Goal: Information Seeking & Learning: Learn about a topic

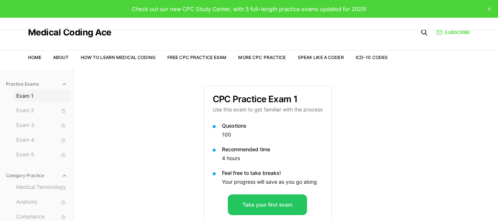
click at [26, 94] on span "Exam 1" at bounding box center [41, 95] width 51 height 7
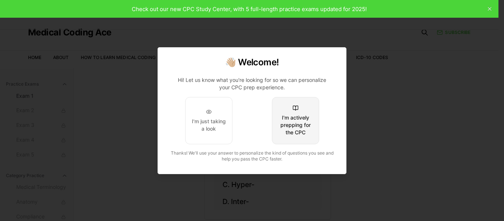
click at [290, 121] on div "I'm actively prepping for the CPC" at bounding box center [295, 125] width 35 height 22
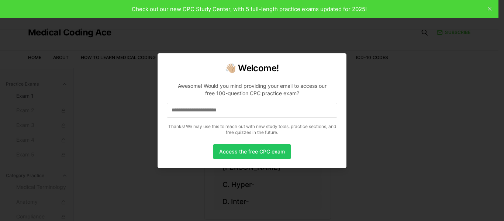
click at [244, 112] on input at bounding box center [252, 110] width 170 height 15
click at [267, 149] on button "Access the free CPC exam" at bounding box center [251, 151] width 77 height 15
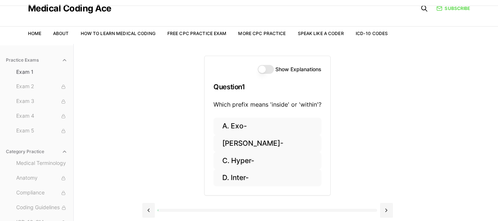
scroll to position [37, 0]
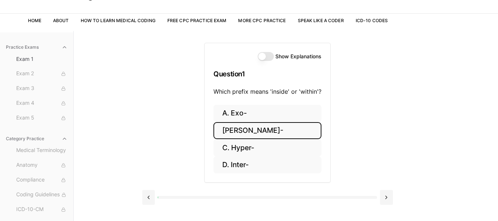
click at [240, 128] on button "B. Endo-" at bounding box center [267, 130] width 108 height 17
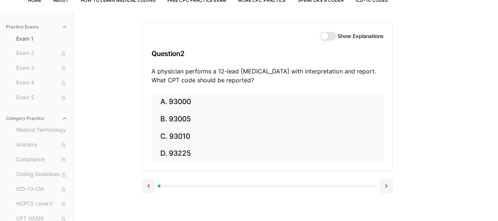
scroll to position [68, 0]
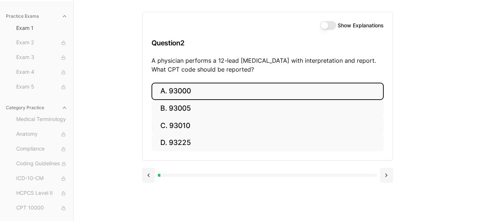
click at [203, 89] on button "A. 93000" at bounding box center [267, 91] width 232 height 17
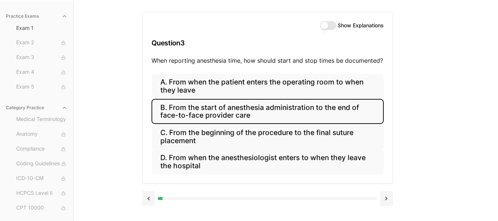
click at [325, 106] on button "B. From the start of anesthesia administration to the end of face-to-face provi…" at bounding box center [267, 111] width 232 height 25
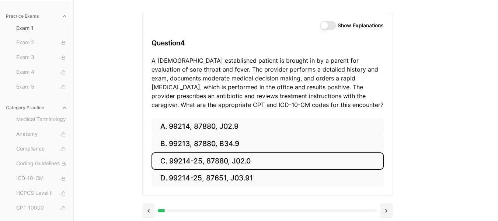
click at [251, 161] on button "C. 99214-25, 87880, J02.0" at bounding box center [267, 160] width 232 height 17
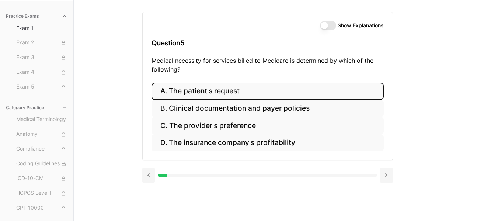
click at [238, 87] on button "A. The patient's request" at bounding box center [267, 91] width 232 height 17
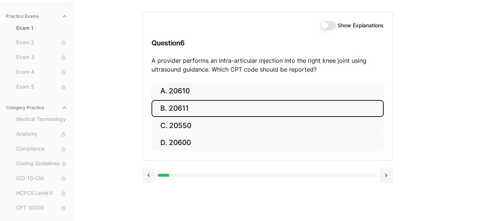
click at [190, 107] on button "B. 20611" at bounding box center [267, 108] width 232 height 17
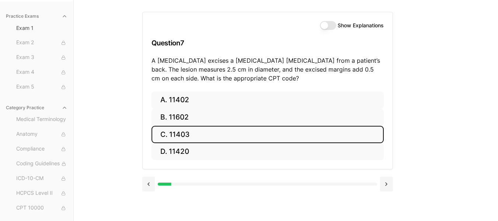
click at [194, 135] on button "C. 11403" at bounding box center [267, 134] width 232 height 17
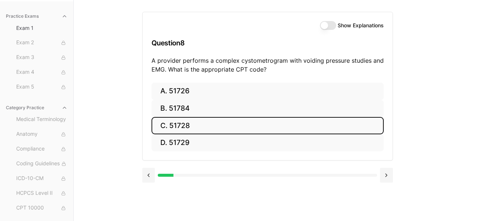
click at [192, 123] on button "C. 51728" at bounding box center [267, 125] width 232 height 17
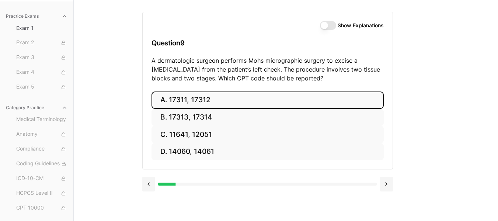
click at [233, 102] on button "A. 17311, 17312" at bounding box center [267, 99] width 232 height 17
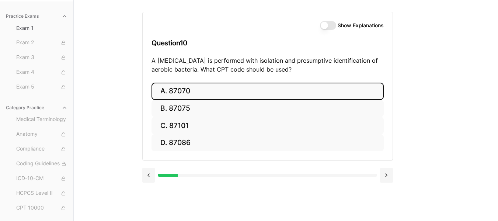
click at [185, 89] on button "A. 87070" at bounding box center [267, 91] width 232 height 17
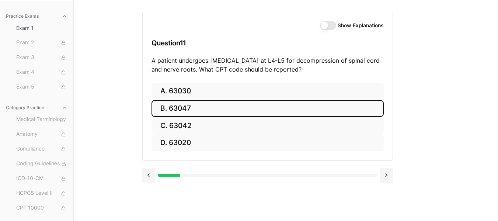
click at [199, 108] on button "B. 63047" at bounding box center [267, 108] width 232 height 17
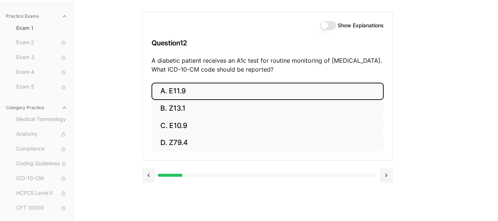
click at [190, 90] on button "A. E11.9" at bounding box center [267, 91] width 232 height 17
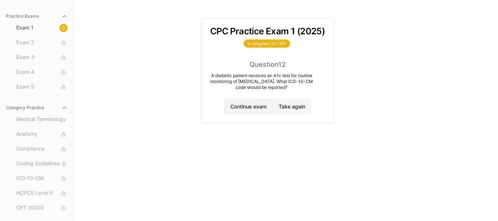
click at [255, 104] on button "Continue exam" at bounding box center [248, 106] width 49 height 15
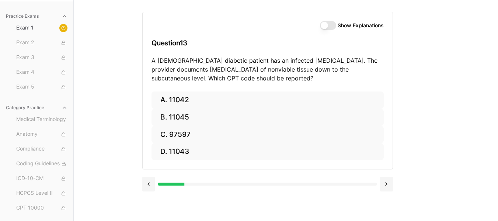
click at [495, 130] on div "Practice Exams Exam 1 Exam 2 Exam 3 Exam 4 Exam 5 Category Practice Medical Ter…" at bounding box center [249, 110] width 498 height 221
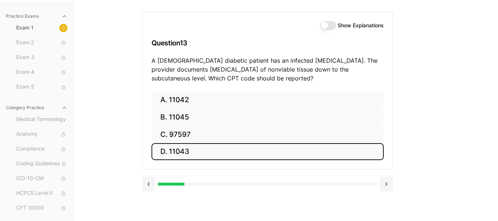
click at [191, 150] on button "D. 11043" at bounding box center [267, 151] width 232 height 17
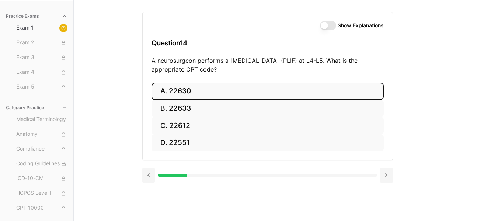
click at [203, 91] on button "A. 22630" at bounding box center [267, 91] width 232 height 17
click at [196, 92] on button "A. R91.8" at bounding box center [267, 91] width 232 height 17
click at [196, 92] on button "A. 62270" at bounding box center [267, 91] width 232 height 17
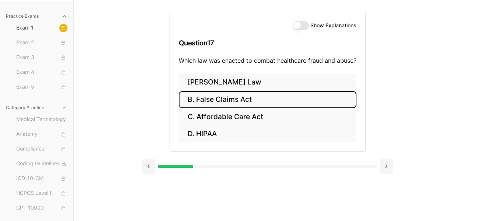
click at [249, 98] on button "B. False Claims Act" at bounding box center [268, 99] width 178 height 17
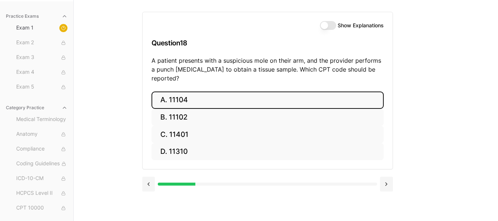
click at [204, 91] on button "A. 11104" at bounding box center [267, 99] width 232 height 17
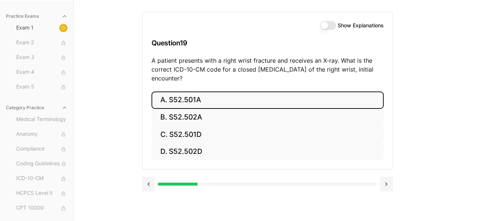
click at [205, 100] on button "A. S52.501A" at bounding box center [267, 99] width 232 height 17
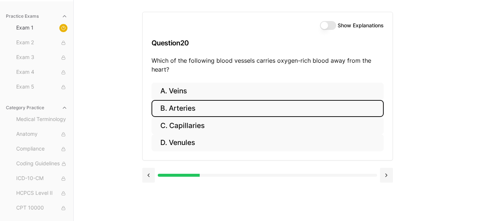
click at [199, 109] on button "B. Arteries" at bounding box center [267, 108] width 232 height 17
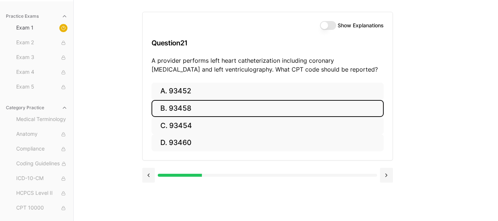
click at [195, 105] on button "B. 93458" at bounding box center [267, 108] width 232 height 17
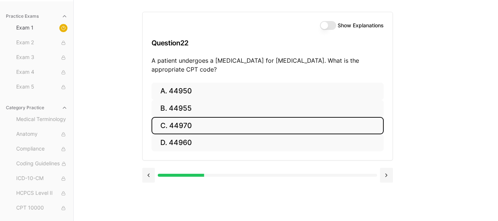
click at [195, 125] on button "C. 44970" at bounding box center [267, 125] width 232 height 17
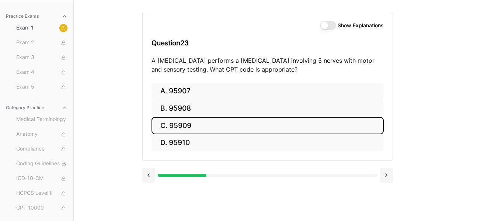
click at [203, 126] on button "C. 95909" at bounding box center [267, 125] width 232 height 17
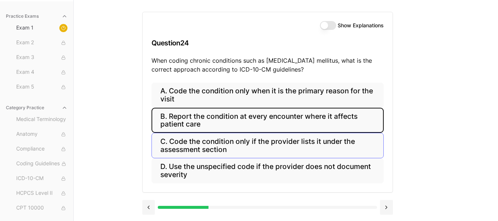
click at [353, 118] on button "B. Report the condition at every encounter where it affects patient care" at bounding box center [267, 120] width 232 height 25
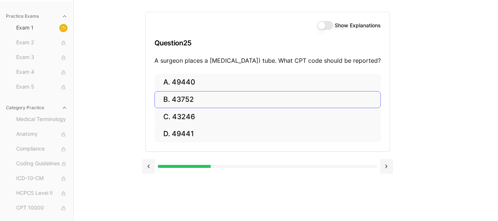
drag, startPoint x: 418, startPoint y: 122, endPoint x: 327, endPoint y: 107, distance: 92.7
click at [353, 108] on div "Show Explanations Question 25 A surgeon places a [MEDICAL_DATA]) tube. What CPT…" at bounding box center [286, 110] width 288 height 221
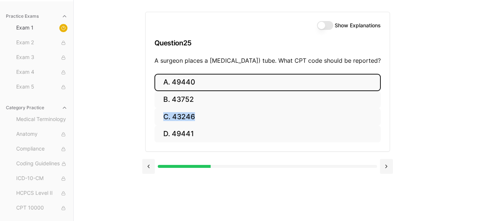
click at [187, 91] on button "A. 49440" at bounding box center [267, 82] width 226 height 17
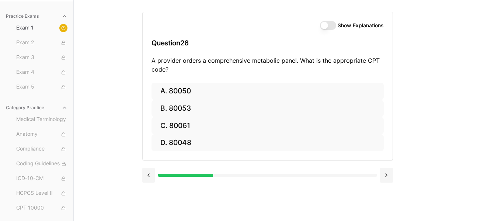
click at [461, 141] on div "Practice Exams Exam 1 Exam 2 Exam 3 Exam 4 Exam 5 Category Practice Medical Ter…" at bounding box center [249, 110] width 498 height 221
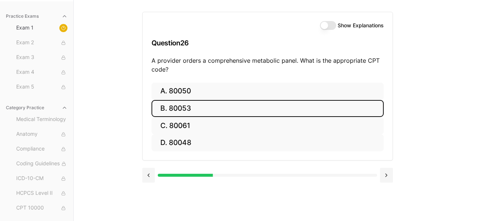
click at [202, 105] on button "B. 80053" at bounding box center [267, 108] width 232 height 17
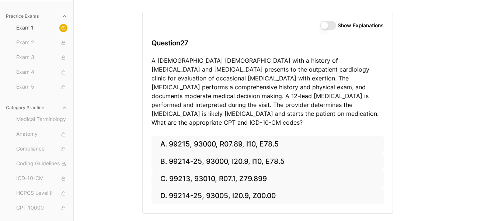
drag, startPoint x: 448, startPoint y: 139, endPoint x: 454, endPoint y: 137, distance: 5.8
click at [449, 139] on div "Practice Exams Exam 1 Exam 2 Exam 3 Exam 4 Exam 5 Category Practice Medical Ter…" at bounding box center [249, 110] width 498 height 221
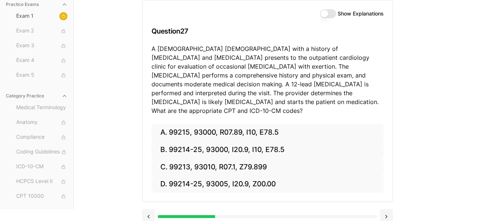
drag, startPoint x: 458, startPoint y: 135, endPoint x: 386, endPoint y: 143, distance: 72.0
click at [386, 147] on div "Practice Exams Exam 1 Exam 2 Exam 3 Exam 4 Exam 5 Category Practice Medical Ter…" at bounding box center [249, 98] width 498 height 221
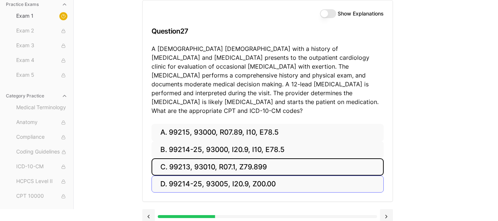
drag, startPoint x: 216, startPoint y: 160, endPoint x: 308, endPoint y: 172, distance: 92.9
click at [287, 176] on div "A. 99215, 93000, R07.89, I10, E78.5 B. 99214-25, 93000, I20.9, I10, E78.5 C. 99…" at bounding box center [267, 158] width 232 height 69
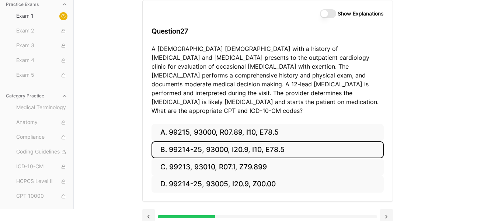
click at [217, 141] on button "B. 99214-25, 93000, I20.9, I10, E78.5" at bounding box center [267, 149] width 232 height 17
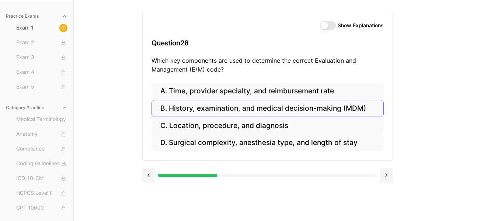
scroll to position [68, 0]
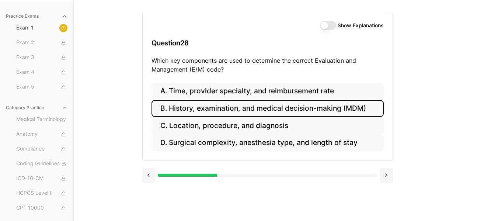
click at [361, 106] on button "B. History, examination, and medical decision-making (MDM)" at bounding box center [267, 108] width 232 height 17
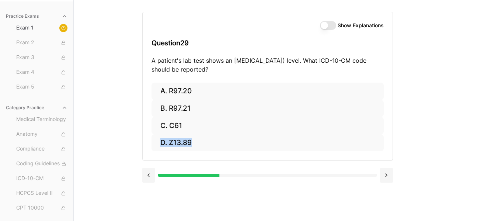
drag, startPoint x: 430, startPoint y: 130, endPoint x: 396, endPoint y: 103, distance: 44.0
click at [423, 126] on div "Practice Exams Exam 1 Exam 2 Exam 3 Exam 4 Exam 5 Category Practice Medical Ter…" at bounding box center [249, 110] width 498 height 221
click at [452, 105] on div "Practice Exams Exam 1 Exam 2 Exam 3 Exam 4 Exam 5 Category Practice Medical Ter…" at bounding box center [249, 110] width 498 height 221
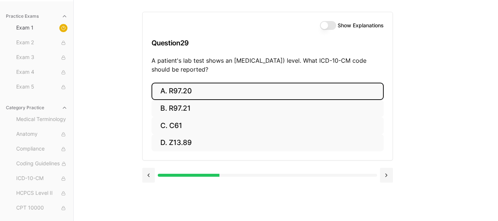
click at [205, 90] on button "A. R97.20" at bounding box center [267, 91] width 232 height 17
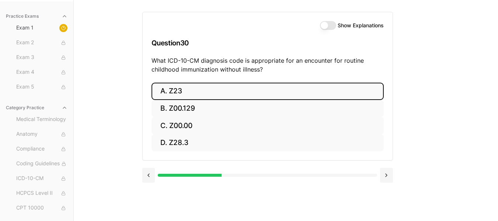
click at [213, 90] on button "A. Z23" at bounding box center [267, 91] width 232 height 17
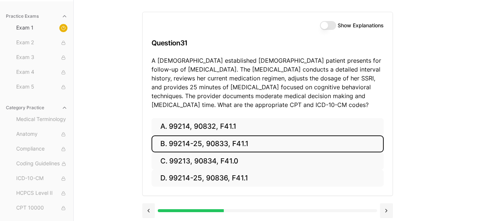
click at [259, 151] on button "B. 99214-25, 90833, F41.1" at bounding box center [267, 143] width 232 height 17
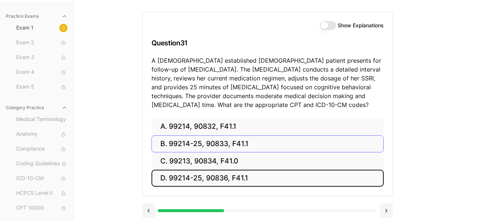
click at [259, 170] on button "D. 99214-25, 90836, F41.1" at bounding box center [267, 178] width 232 height 17
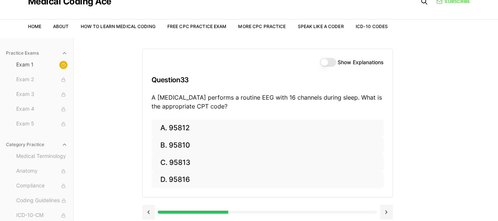
click at [433, 126] on div "Practice Exams Exam 1 Exam 2 Exam 3 Exam 4 Exam 5 Category Practice Medical Ter…" at bounding box center [249, 147] width 498 height 221
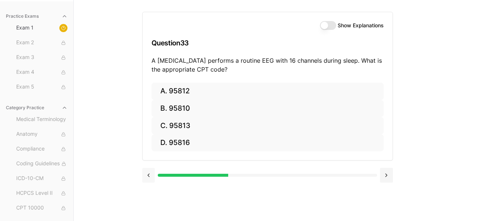
click at [149, 175] on button at bounding box center [148, 175] width 13 height 15
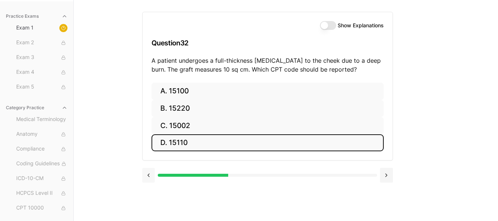
click at [149, 174] on button at bounding box center [148, 175] width 13 height 15
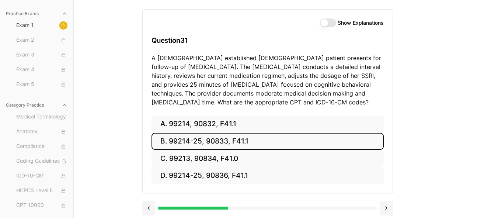
scroll to position [71, 0]
click at [385, 207] on button at bounding box center [386, 207] width 13 height 15
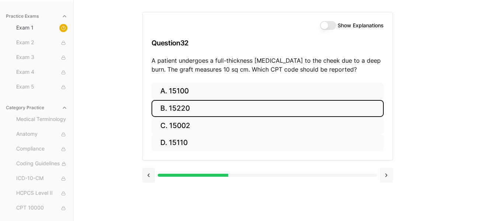
scroll to position [68, 0]
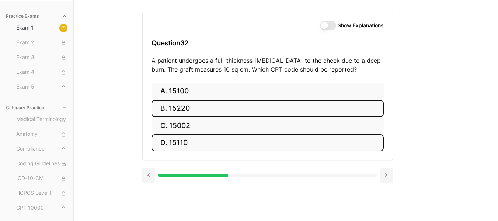
click at [238, 106] on button "B. 15220" at bounding box center [267, 108] width 232 height 17
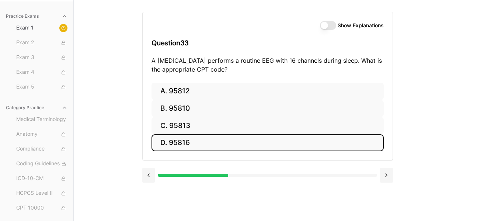
click at [189, 143] on button "D. 95816" at bounding box center [267, 142] width 232 height 17
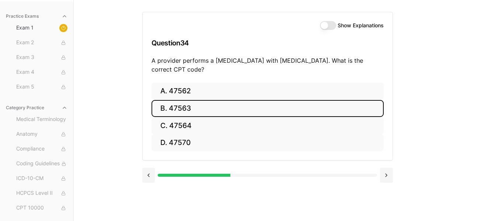
click at [208, 106] on button "B. 47563" at bounding box center [267, 108] width 232 height 17
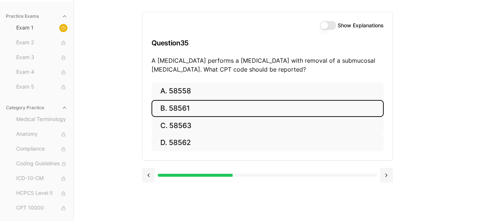
click at [212, 109] on button "B. 58561" at bounding box center [267, 108] width 232 height 17
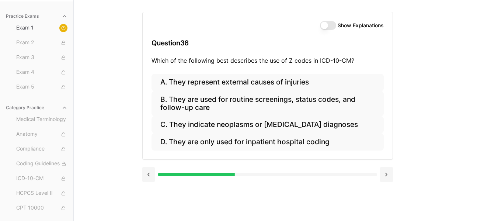
click at [433, 154] on div "Practice Exams Exam 1 Exam 2 Exam 3 Exam 4 Exam 5 Category Practice Medical Ter…" at bounding box center [249, 110] width 498 height 221
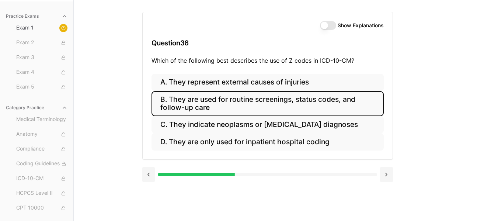
click at [358, 100] on button "B. They are used for routine screenings, status codes, and follow-up care" at bounding box center [267, 103] width 232 height 25
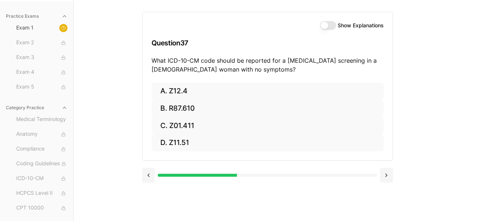
click at [427, 121] on div "Show Explanations Question 37 What ICD-10-CM code should be reported for a [MED…" at bounding box center [286, 110] width 288 height 221
drag, startPoint x: 399, startPoint y: 91, endPoint x: 274, endPoint y: 36, distance: 137.3
click at [365, 78] on div "Show Explanations Question 37 What ICD-10-CM code should be reported for a [MED…" at bounding box center [286, 110] width 288 height 221
click at [453, 118] on div "Practice Exams Exam 1 Exam 2 Exam 3 Exam 4 Exam 5 Category Practice Medical Ter…" at bounding box center [249, 110] width 498 height 221
click at [440, 114] on div "Practice Exams Exam 1 Exam 2 Exam 3 Exam 4 Exam 5 Category Practice Medical Ter…" at bounding box center [249, 110] width 498 height 221
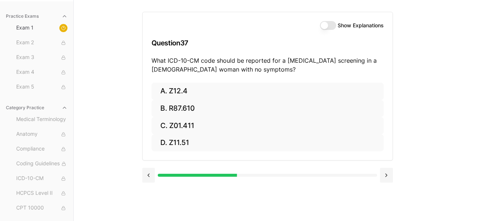
drag, startPoint x: 449, startPoint y: 112, endPoint x: 419, endPoint y: 108, distance: 30.5
click at [444, 112] on div "Practice Exams Exam 1 Exam 2 Exam 3 Exam 4 Exam 5 Category Practice Medical Ter…" at bounding box center [249, 110] width 498 height 221
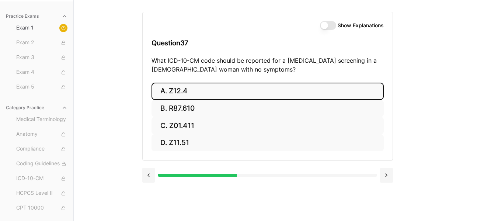
click at [225, 90] on button "A. Z12.4" at bounding box center [267, 91] width 232 height 17
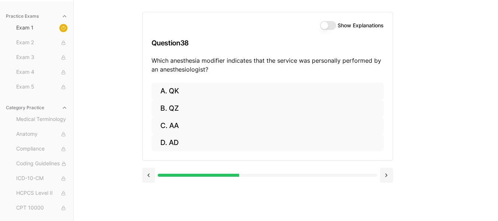
drag, startPoint x: 405, startPoint y: 108, endPoint x: 393, endPoint y: 110, distance: 12.0
click at [396, 112] on div "Show Explanations Question 38 Which anesthesia modifier indicates that the serv…" at bounding box center [286, 110] width 288 height 221
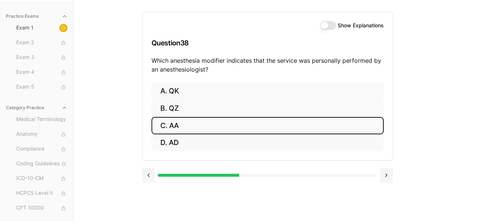
click at [194, 124] on button "C. AA" at bounding box center [267, 125] width 232 height 17
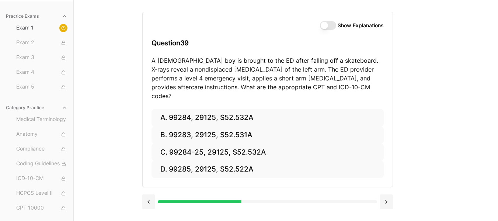
drag, startPoint x: 384, startPoint y: 164, endPoint x: 333, endPoint y: 170, distance: 51.1
click at [358, 169] on div "A. 99284, 29125, S52.532A B. 99283, 29125, S52.531A C. 99284-25, 29125, S52.532…" at bounding box center [268, 148] width 250 height 78
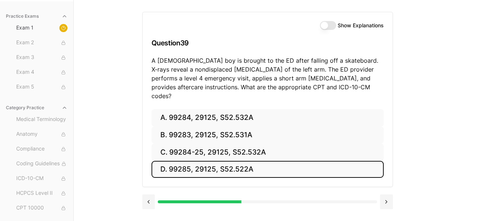
click at [268, 162] on button "D. 99285, 29125, S52.522A" at bounding box center [267, 169] width 232 height 17
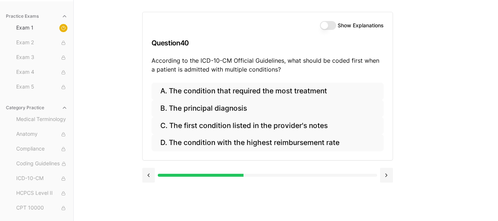
click at [449, 173] on div "Practice Exams Exam 1 Exam 2 Exam 3 Exam 4 Exam 5 Category Practice Medical Ter…" at bounding box center [249, 110] width 498 height 221
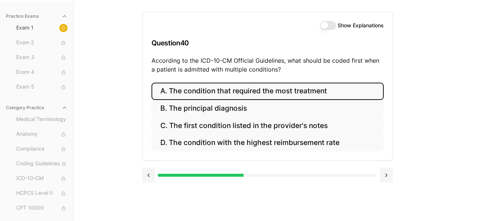
click at [322, 90] on button "A. The condition that required the most treatment" at bounding box center [267, 91] width 232 height 17
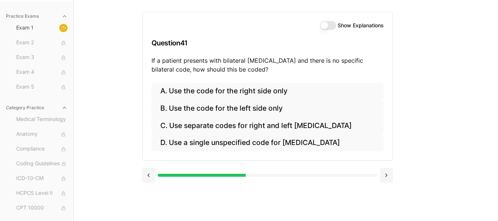
drag, startPoint x: 405, startPoint y: 123, endPoint x: 384, endPoint y: 122, distance: 21.0
click at [393, 123] on div "Show Explanations Question 41 If a patient presents with bilateral [MEDICAL_DAT…" at bounding box center [286, 110] width 288 height 221
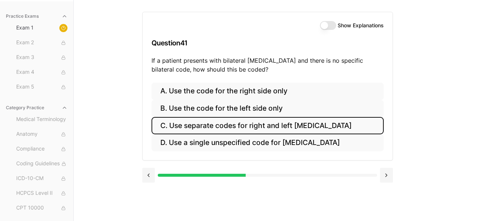
drag, startPoint x: 366, startPoint y: 122, endPoint x: 360, endPoint y: 125, distance: 7.1
click at [365, 122] on button "C. Use separate codes for right and left [MEDICAL_DATA]" at bounding box center [267, 125] width 232 height 17
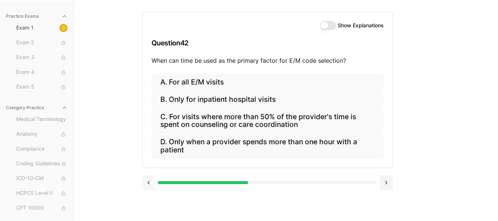
click at [149, 182] on button at bounding box center [148, 182] width 13 height 15
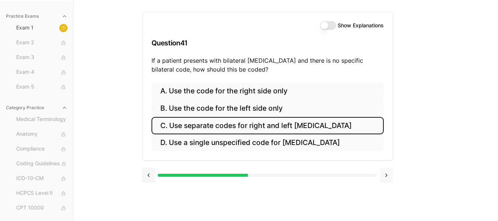
click at [386, 174] on button at bounding box center [386, 175] width 13 height 15
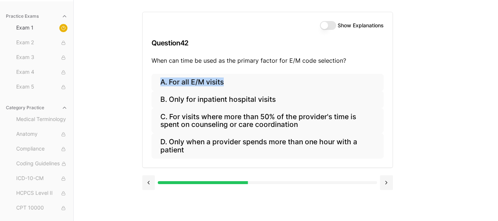
drag, startPoint x: 458, startPoint y: 87, endPoint x: 450, endPoint y: 65, distance: 23.3
click at [452, 67] on div "Practice Exams Exam 1 Exam 2 Exam 3 Exam 4 Exam 5 Category Practice Medical Ter…" at bounding box center [249, 110] width 498 height 221
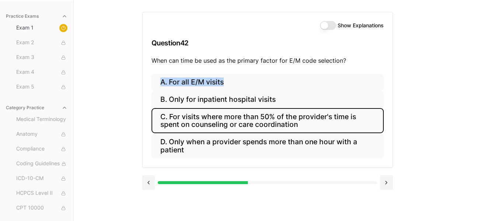
click at [357, 119] on button "C. For visits where more than 50% of the provider's time is spent on counseling…" at bounding box center [267, 120] width 232 height 25
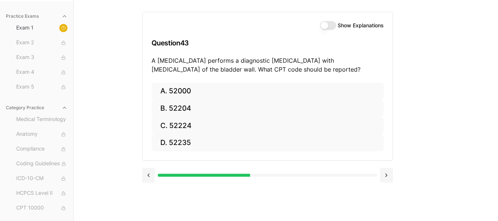
drag, startPoint x: 451, startPoint y: 116, endPoint x: 456, endPoint y: 113, distance: 6.1
click at [453, 115] on div "Practice Exams Exam 1 Exam 2 Exam 3 Exam 4 Exam 5 Category Practice Medical Ter…" at bounding box center [249, 110] width 498 height 221
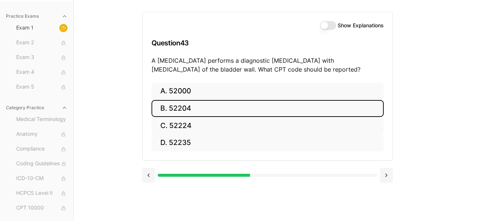
click at [208, 107] on button "B. 52204" at bounding box center [267, 108] width 232 height 17
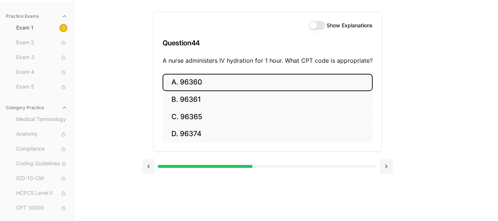
click at [208, 80] on button "A. 96360" at bounding box center [268, 82] width 210 height 17
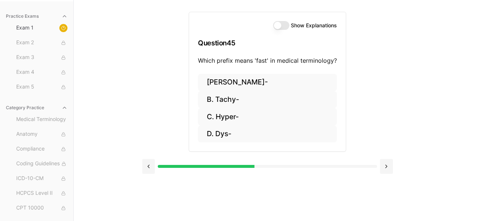
click at [410, 111] on div "Show Explanations Question 45 Which prefix means 'fast' in medical terminology?…" at bounding box center [286, 110] width 288 height 221
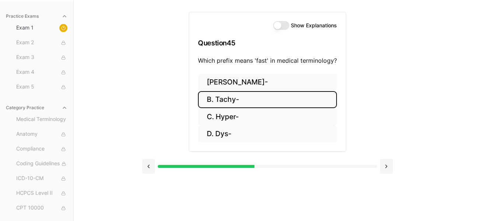
click at [231, 100] on button "B. Tachy-" at bounding box center [267, 99] width 139 height 17
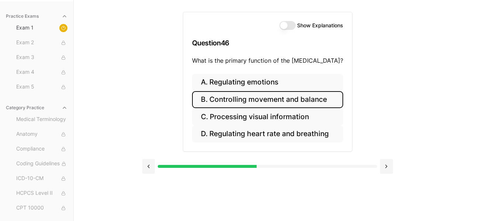
click at [330, 99] on button "B. Controlling movement and balance" at bounding box center [267, 99] width 151 height 17
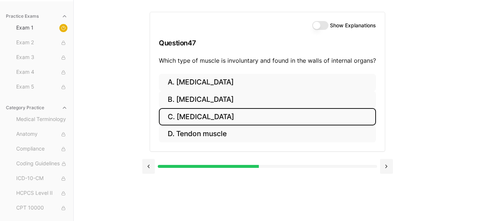
click at [226, 116] on button "C. [MEDICAL_DATA]" at bounding box center [267, 116] width 217 height 17
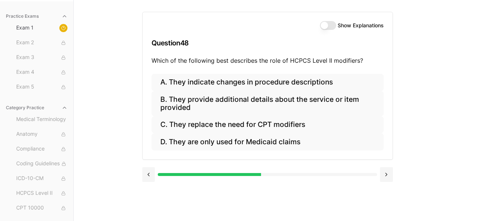
click at [451, 156] on div "Practice Exams Exam 1 Exam 2 Exam 3 Exam 4 Exam 5 Category Practice Medical Ter…" at bounding box center [249, 110] width 498 height 221
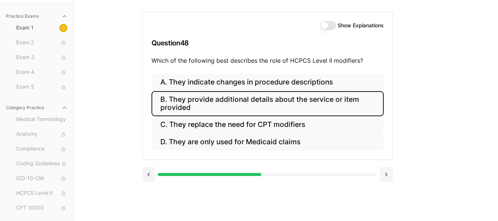
click at [365, 101] on button "B. They provide additional details about the service or item provided" at bounding box center [267, 103] width 232 height 25
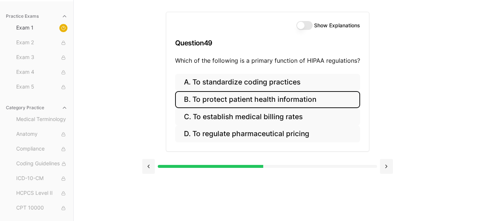
click at [324, 100] on button "B. To protect patient health information" at bounding box center [267, 99] width 185 height 17
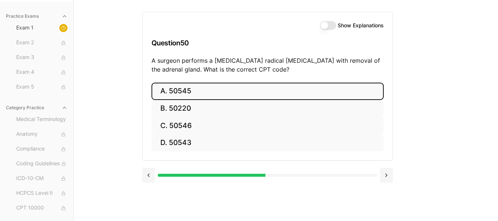
click at [199, 88] on button "A. 50545" at bounding box center [267, 91] width 232 height 17
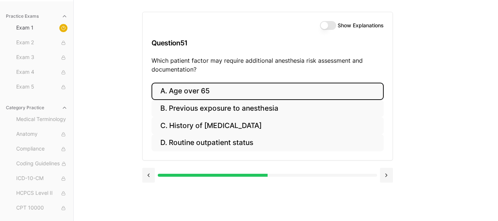
click at [205, 92] on button "A. Age over 65" at bounding box center [267, 91] width 232 height 17
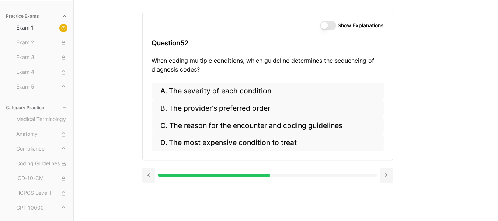
click at [394, 120] on div "Show Explanations Question 52 When coding multiple conditions, which guideline …" at bounding box center [286, 110] width 288 height 221
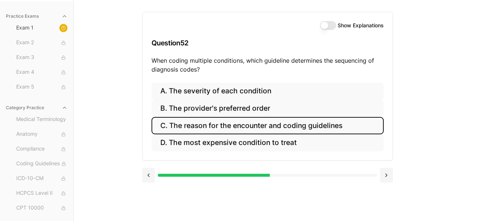
click at [341, 125] on button "C. The reason for the encounter and coding guidelines" at bounding box center [267, 125] width 232 height 17
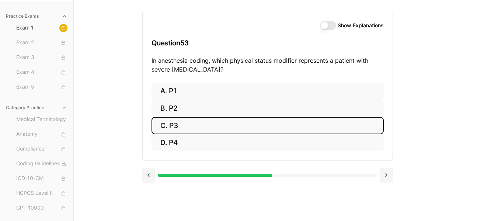
click at [180, 122] on button "C. P3" at bounding box center [267, 125] width 232 height 17
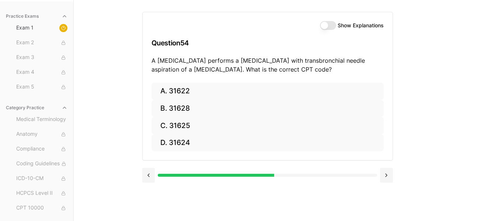
click at [439, 157] on div "Practice Exams Exam 1 Exam 2 Exam 3 Exam 4 Exam 5 Category Practice Medical Ter…" at bounding box center [249, 110] width 498 height 221
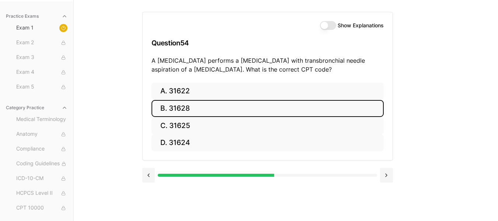
click at [186, 107] on button "B. 31628" at bounding box center [267, 108] width 232 height 17
click at [194, 106] on button "B. 74177" at bounding box center [267, 108] width 232 height 17
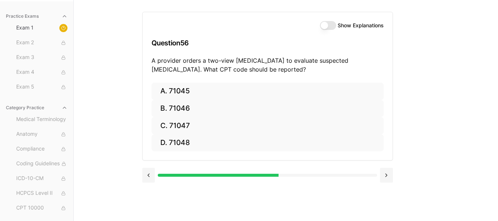
click at [433, 146] on div "Practice Exams Exam 1 Exam 2 Exam 3 Exam 4 Exam 5 Category Practice Medical Ter…" at bounding box center [249, 110] width 498 height 221
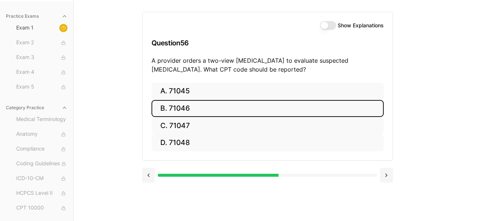
click at [205, 108] on button "B. 71046" at bounding box center [267, 108] width 232 height 17
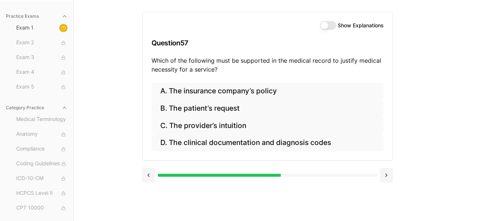
drag, startPoint x: 443, startPoint y: 129, endPoint x: 450, endPoint y: 131, distance: 7.2
click at [449, 131] on div "Practice Exams Exam 1 Exam 2 Exam 3 Exam 4 Exam 5 Category Practice Medical Ter…" at bounding box center [249, 110] width 498 height 221
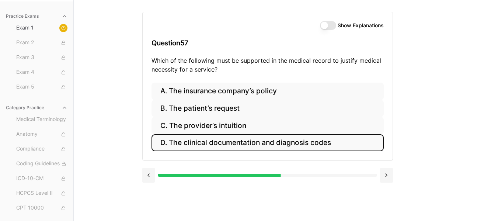
click at [316, 140] on button "D. The clinical documentation and diagnosis codes" at bounding box center [267, 142] width 232 height 17
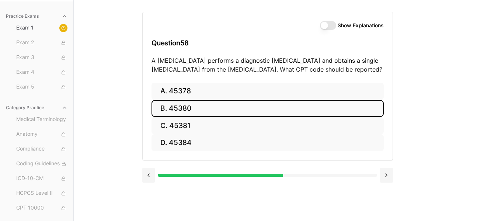
click at [204, 109] on button "B. 45380" at bounding box center [267, 108] width 232 height 17
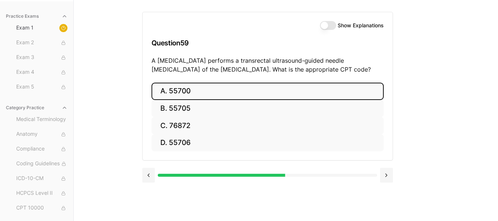
click at [195, 90] on button "A. 55700" at bounding box center [267, 91] width 232 height 17
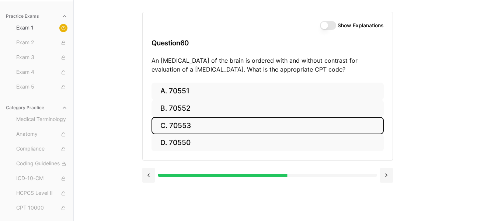
click at [193, 126] on button "C. 70553" at bounding box center [267, 125] width 232 height 17
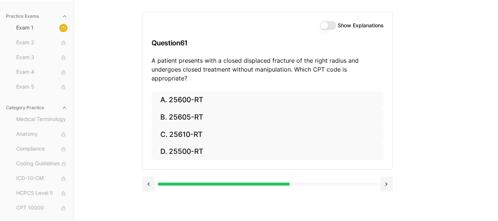
click at [443, 164] on div "Practice Exams Exam 1 Exam 2 Exam 3 Exam 4 Exam 5 Category Practice Medical Ter…" at bounding box center [249, 110] width 498 height 221
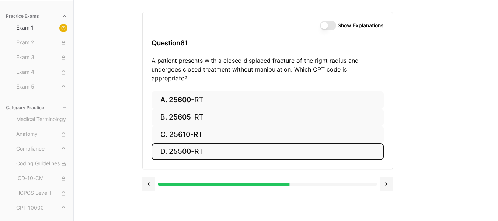
click at [201, 143] on button "D. 25500-RT" at bounding box center [267, 151] width 232 height 17
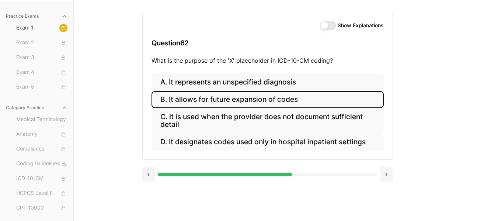
click at [303, 98] on button "B. It allows for future expansion of codes" at bounding box center [267, 99] width 232 height 17
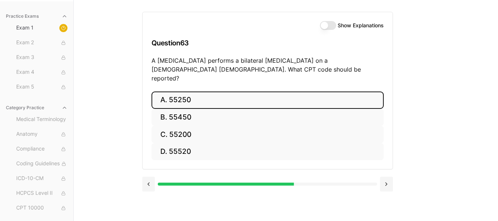
click at [205, 91] on button "A. 55250" at bounding box center [267, 99] width 232 height 17
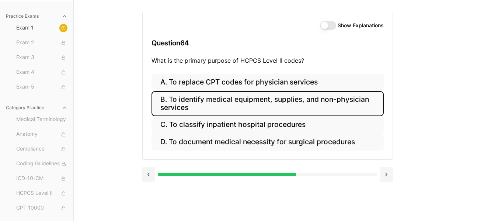
click at [360, 100] on button "B. To identify medical equipment, supplies, and non-physician services" at bounding box center [267, 103] width 232 height 25
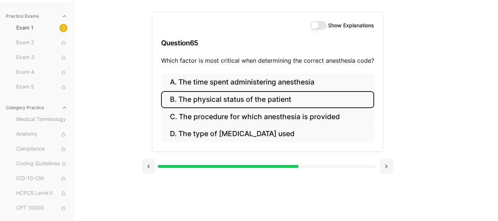
click at [284, 97] on button "B. The physical status of the patient" at bounding box center [267, 99] width 213 height 17
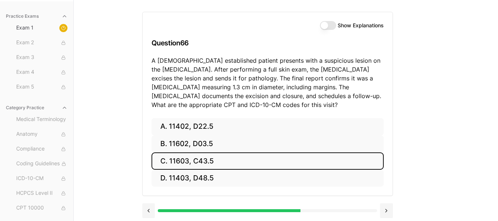
click at [221, 161] on button "C. 11603, C43.5" at bounding box center [267, 160] width 232 height 17
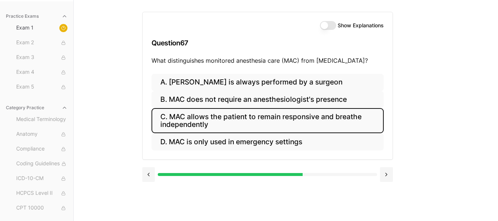
click at [351, 116] on button "C. MAC allows the patient to remain responsive and breathe independently" at bounding box center [267, 120] width 232 height 25
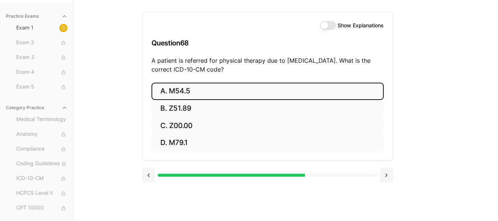
click at [186, 90] on button "A. M54.5" at bounding box center [267, 91] width 232 height 17
click at [198, 90] on button "A. 25260" at bounding box center [267, 91] width 232 height 17
click at [200, 91] on button "A. 61312" at bounding box center [267, 91] width 232 height 17
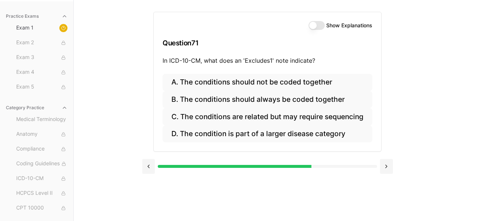
click at [477, 185] on div "Practice Exams Exam 1 Exam 2 Exam 3 Exam 4 Exam 5 Category Practice Medical Ter…" at bounding box center [249, 110] width 498 height 221
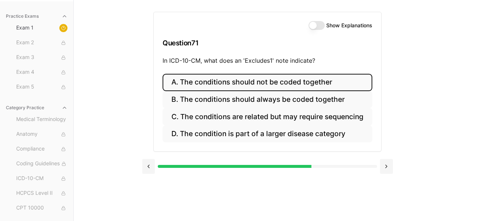
click at [342, 84] on button "A. The conditions should not be coded together" at bounding box center [268, 82] width 210 height 17
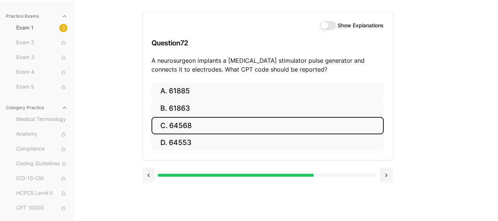
click at [206, 126] on button "C. 64568" at bounding box center [267, 125] width 232 height 17
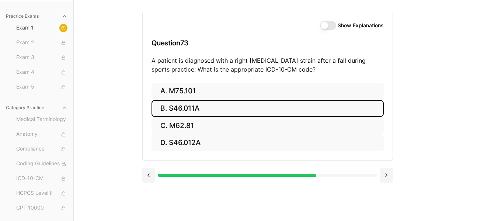
click at [195, 108] on button "B. S46.011A" at bounding box center [267, 108] width 232 height 17
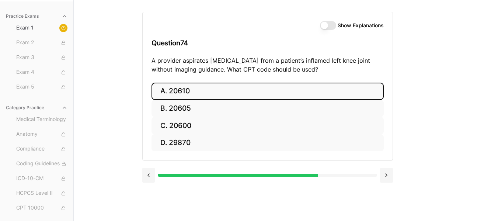
click at [195, 87] on button "A. 20610" at bounding box center [267, 91] width 232 height 17
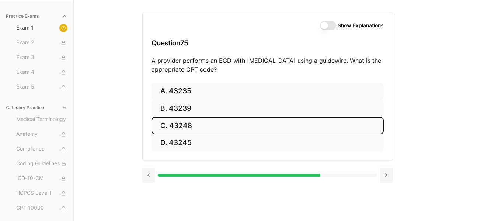
click at [219, 127] on button "C. 43248" at bounding box center [267, 125] width 232 height 17
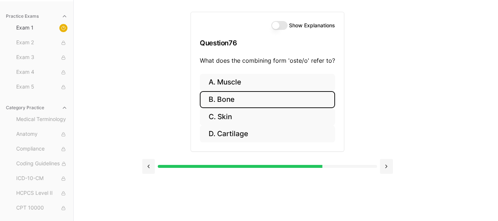
click at [247, 101] on button "B. Bone" at bounding box center [267, 99] width 135 height 17
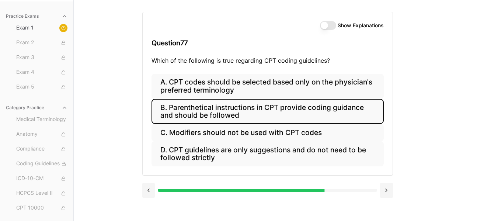
click at [350, 111] on button "B. Parenthetical instructions in CPT provide coding guidance and should be foll…" at bounding box center [267, 111] width 232 height 25
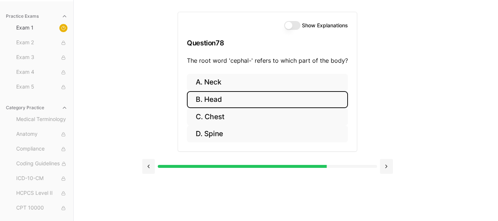
click at [225, 98] on button "B. Head" at bounding box center [267, 99] width 161 height 17
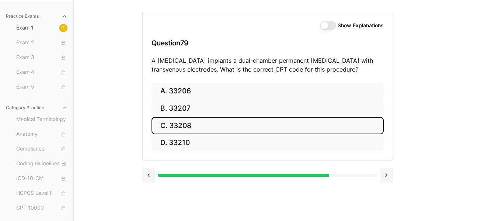
click at [200, 126] on button "C. 33208" at bounding box center [267, 125] width 232 height 17
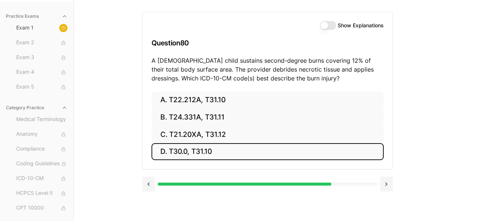
click at [217, 150] on button "D. T30.0, T31.10" at bounding box center [267, 151] width 232 height 17
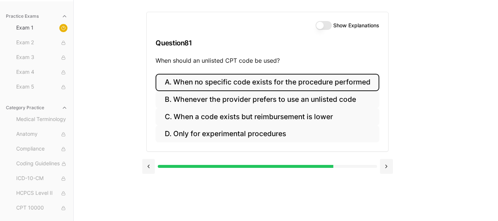
click at [362, 83] on button "A. When no specific code exists for the procedure performed" at bounding box center [267, 82] width 223 height 17
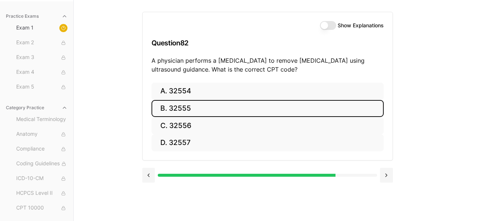
click at [203, 109] on button "B. 32555" at bounding box center [267, 108] width 232 height 17
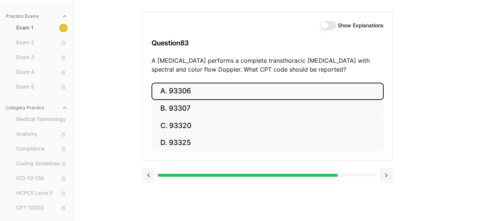
click at [199, 93] on button "A. 93306" at bounding box center [267, 91] width 232 height 17
click at [200, 91] on button "A. 35301" at bounding box center [267, 91] width 232 height 17
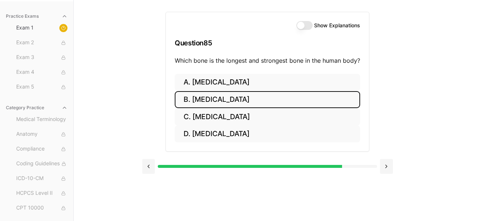
click at [219, 100] on button "B. [MEDICAL_DATA]" at bounding box center [267, 99] width 185 height 17
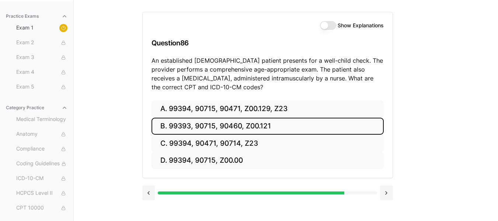
click at [276, 125] on button "B. 99393, 90715, 90460, Z00.121" at bounding box center [267, 126] width 232 height 17
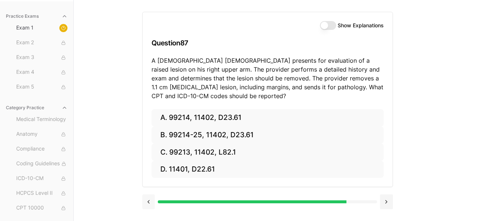
click at [145, 201] on button at bounding box center [148, 201] width 13 height 15
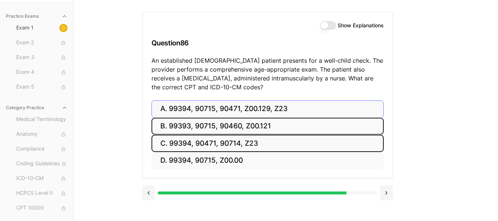
drag, startPoint x: 294, startPoint y: 130, endPoint x: 287, endPoint y: 106, distance: 25.8
click at [294, 111] on div "A. 99394, 90715, 90471, Z00.129, Z23 B. 99393, 90715, 90460, Z00.121 C. 99394, …" at bounding box center [267, 134] width 232 height 69
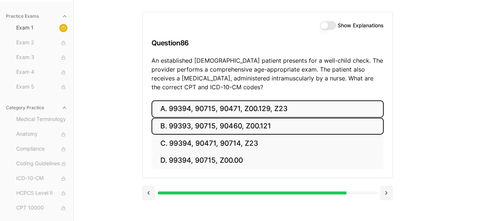
click at [301, 107] on button "A. 99394, 90715, 90471, Z00.129, Z23" at bounding box center [267, 108] width 232 height 17
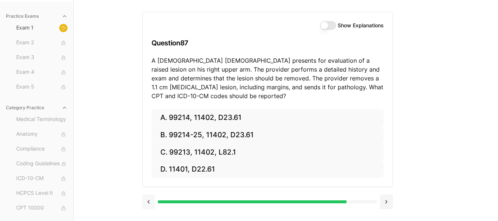
click at [149, 198] on button at bounding box center [148, 201] width 13 height 15
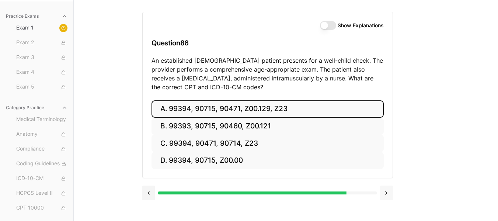
click at [384, 193] on button at bounding box center [386, 192] width 13 height 15
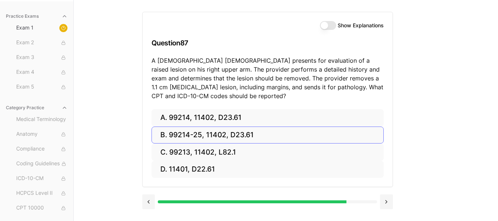
drag, startPoint x: 417, startPoint y: 136, endPoint x: 339, endPoint y: 137, distance: 77.4
click at [412, 136] on div "Practice Exams Exam 1 Exam 2 Exam 3 Exam 4 Exam 5 Category Practice Medical Ter…" at bounding box center [249, 110] width 498 height 221
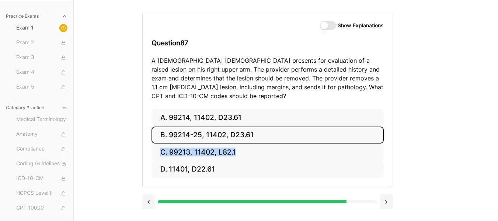
click at [316, 136] on button "B. 99214-25, 11402, D23.61" at bounding box center [267, 134] width 232 height 17
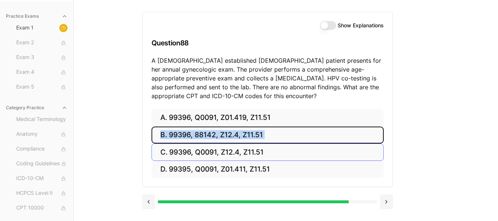
drag, startPoint x: 317, startPoint y: 136, endPoint x: 296, endPoint y: 137, distance: 21.0
click at [316, 136] on button "B. 99396, 88142, Z12.4, Z11.51" at bounding box center [267, 134] width 232 height 17
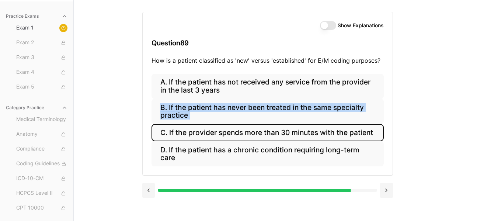
drag, startPoint x: 360, startPoint y: 152, endPoint x: 435, endPoint y: 166, distance: 76.1
click at [409, 164] on div "Show Explanations Question 89 How is a patient classified as 'new' versus 'esta…" at bounding box center [286, 110] width 288 height 221
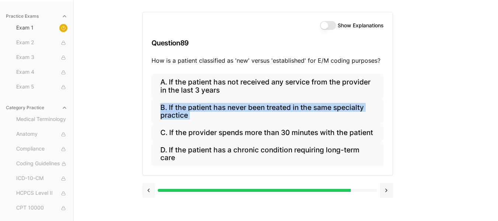
click at [147, 189] on button at bounding box center [148, 190] width 13 height 15
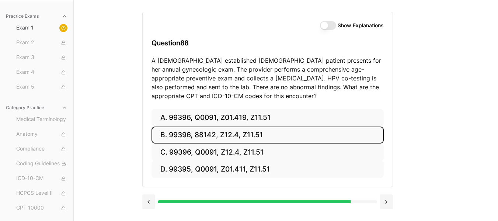
click at [462, 159] on div "Practice Exams Exam 1 Exam 2 Exam 3 Exam 4 Exam 5 Category Practice Medical Ter…" at bounding box center [249, 110] width 498 height 221
click at [460, 161] on div "Practice Exams Exam 1 Exam 2 Exam 3 Exam 4 Exam 5 Category Practice Medical Ter…" at bounding box center [249, 110] width 498 height 221
click at [146, 201] on button at bounding box center [148, 201] width 13 height 15
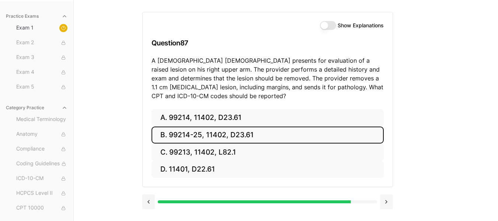
click at [386, 201] on button at bounding box center [386, 201] width 13 height 15
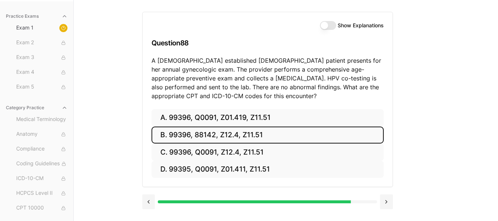
click at [466, 169] on div "Practice Exams Exam 1 Exam 2 Exam 3 Exam 4 Exam 5 Category Practice Medical Ter…" at bounding box center [249, 110] width 498 height 221
click at [471, 141] on div "Practice Exams Exam 1 Exam 2 Exam 3 Exam 4 Exam 5 Category Practice Medical Ter…" at bounding box center [249, 110] width 498 height 221
click at [387, 202] on button at bounding box center [386, 201] width 13 height 15
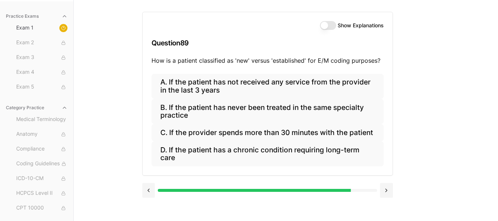
click at [464, 187] on div "Practice Exams Exam 1 Exam 2 Exam 3 Exam 4 Exam 5 Category Practice Medical Ter…" at bounding box center [249, 110] width 498 height 221
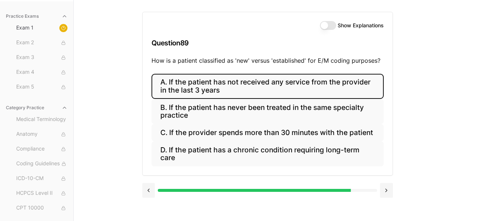
click at [360, 82] on button "A. If the patient has not received any service from the provider in the last 3 …" at bounding box center [267, 86] width 232 height 25
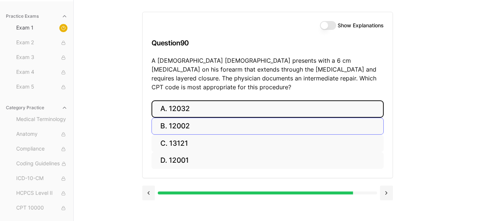
click at [208, 100] on button "A. 12032" at bounding box center [267, 108] width 232 height 17
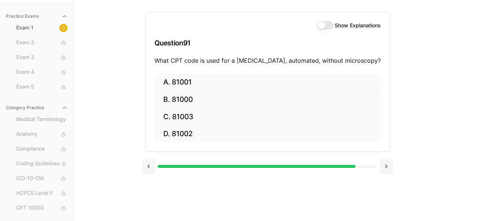
click at [149, 159] on button at bounding box center [148, 166] width 13 height 15
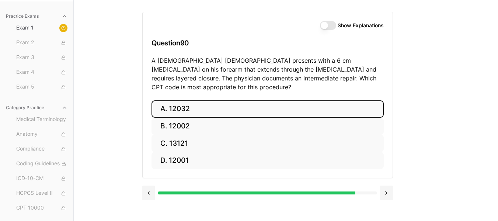
drag, startPoint x: 147, startPoint y: 159, endPoint x: 156, endPoint y: 171, distance: 14.0
click at [152, 168] on div "A. 12032 B. 12002 C. 13121 D. 12001" at bounding box center [268, 139] width 250 height 78
click at [385, 185] on button at bounding box center [386, 192] width 13 height 15
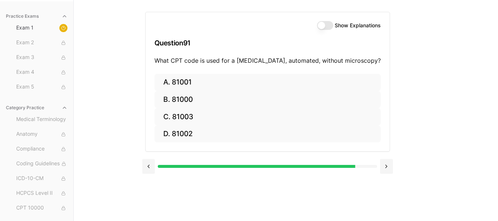
click at [450, 174] on div "Practice Exams Exam 1 Exam 2 Exam 3 Exam 4 Exam 5 Category Practice Medical Ter…" at bounding box center [249, 110] width 498 height 221
drag, startPoint x: 348, startPoint y: 143, endPoint x: 316, endPoint y: 133, distance: 33.6
click at [325, 135] on div "A. 81001 B. 81000 C. 81003 D. 81002" at bounding box center [268, 113] width 244 height 78
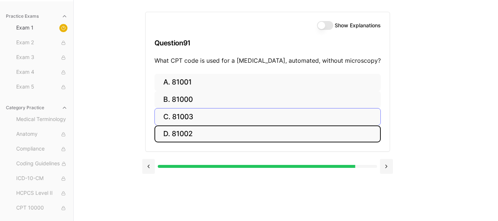
drag, startPoint x: 280, startPoint y: 124, endPoint x: 246, endPoint y: 119, distance: 34.4
click at [253, 120] on div "A. 81001 B. 81000 C. 81003 D. 81002" at bounding box center [267, 108] width 226 height 69
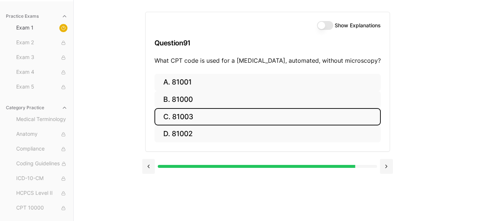
click at [220, 118] on button "C. 81003" at bounding box center [267, 116] width 226 height 17
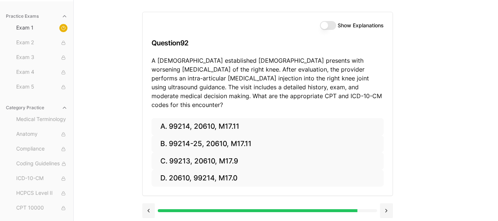
drag, startPoint x: 408, startPoint y: 189, endPoint x: 401, endPoint y: 191, distance: 6.8
click at [407, 189] on div "Show Explanations Question 92 A [DEMOGRAPHIC_DATA] established [DEMOGRAPHIC_DAT…" at bounding box center [286, 110] width 288 height 221
click at [146, 203] on button at bounding box center [148, 210] width 13 height 15
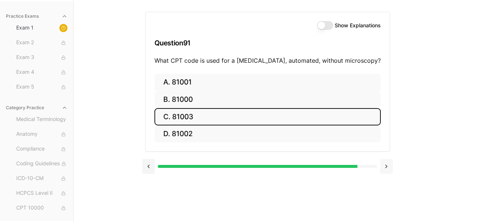
click at [387, 165] on button at bounding box center [386, 166] width 13 height 15
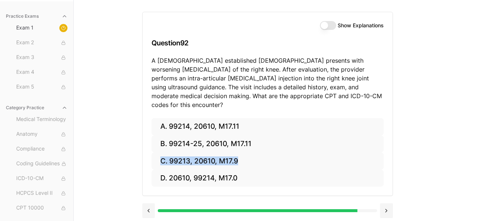
drag, startPoint x: 433, startPoint y: 149, endPoint x: 399, endPoint y: 141, distance: 34.8
click at [409, 141] on div "Practice Exams Exam 1 Exam 2 Exam 3 Exam 4 Exam 5 Category Practice Medical Ter…" at bounding box center [249, 110] width 498 height 221
click at [449, 137] on div "Practice Exams Exam 1 Exam 2 Exam 3 Exam 4 Exam 5 Category Practice Medical Ter…" at bounding box center [249, 110] width 498 height 221
drag, startPoint x: 449, startPoint y: 137, endPoint x: 448, endPoint y: 146, distance: 8.5
click at [449, 142] on div "Practice Exams Exam 1 Exam 2 Exam 3 Exam 4 Exam 5 Category Practice Medical Ter…" at bounding box center [249, 110] width 498 height 221
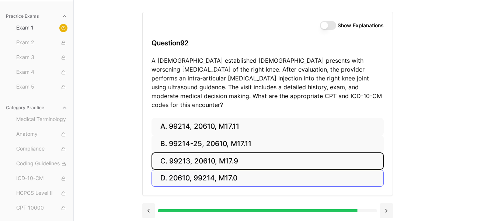
click at [271, 152] on button "C. 99213, 20610, M17.9" at bounding box center [267, 160] width 232 height 17
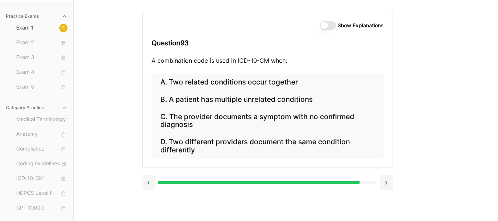
click at [149, 182] on button at bounding box center [148, 182] width 13 height 15
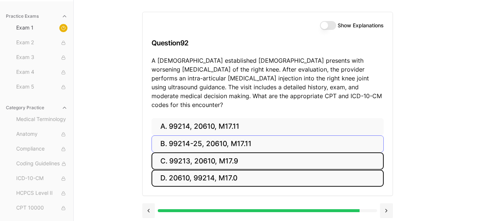
drag, startPoint x: 268, startPoint y: 159, endPoint x: 260, endPoint y: 140, distance: 20.7
click at [266, 155] on div "A. 99214, 20610, M17.11 B. 99214-25, 20610, M17.11 C. 99213, 20610, M17.9 D. 20…" at bounding box center [267, 152] width 232 height 69
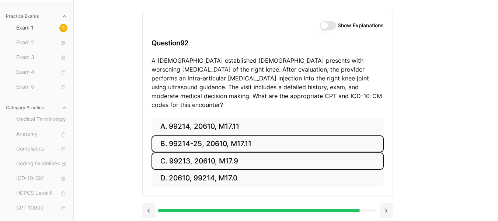
click at [260, 135] on button "B. 99214-25, 20610, M17.11" at bounding box center [267, 143] width 232 height 17
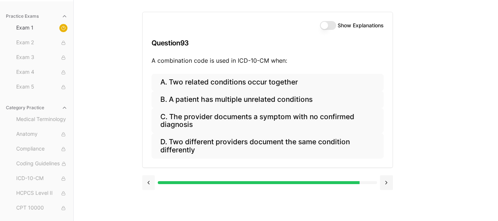
click at [149, 181] on button at bounding box center [148, 182] width 13 height 15
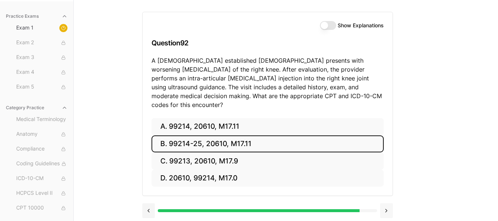
click at [384, 203] on button at bounding box center [386, 210] width 13 height 15
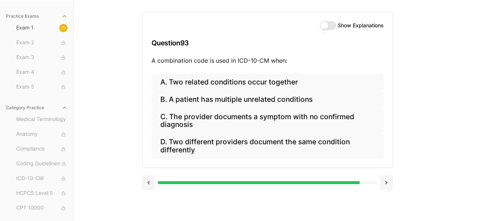
click at [484, 177] on div "Practice Exams Exam 1 Exam 2 Exam 3 Exam 4 Exam 5 Category Practice Medical Ter…" at bounding box center [249, 110] width 498 height 221
click at [460, 137] on div "Practice Exams Exam 1 Exam 2 Exam 3 Exam 4 Exam 5 Category Practice Medical Ter…" at bounding box center [249, 110] width 498 height 221
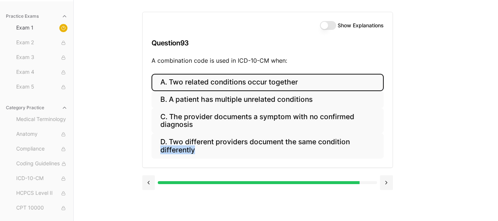
click at [300, 80] on button "A. Two related conditions occur together" at bounding box center [267, 82] width 232 height 17
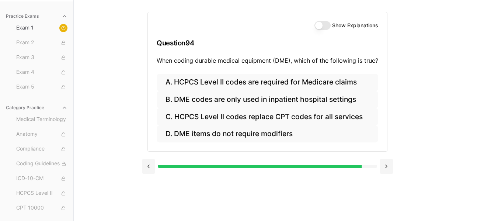
click at [451, 162] on div "Practice Exams Exam 1 Exam 2 Exam 3 Exam 4 Exam 5 Category Practice Medical Ter…" at bounding box center [249, 110] width 498 height 221
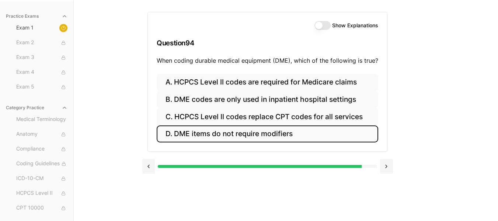
click at [305, 134] on button "D. DME items do not require modifiers" at bounding box center [268, 133] width 222 height 17
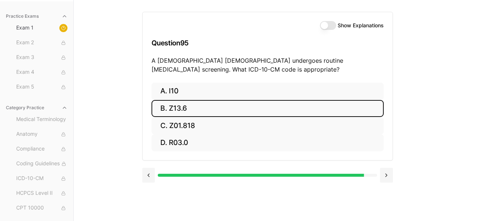
click at [200, 108] on button "B. Z13.6" at bounding box center [267, 108] width 232 height 17
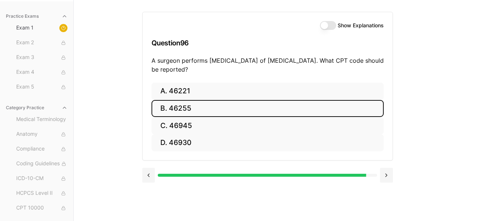
drag, startPoint x: 202, startPoint y: 108, endPoint x: 259, endPoint y: 122, distance: 58.7
click at [234, 116] on button "B. 46255" at bounding box center [267, 108] width 232 height 17
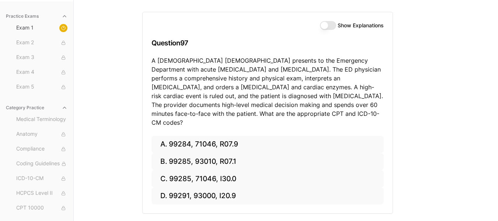
drag, startPoint x: 475, startPoint y: 184, endPoint x: 488, endPoint y: 175, distance: 15.4
click at [487, 180] on div "Practice Exams Exam 1 Exam 2 Exam 3 Exam 4 Exam 5 Category Practice Medical Ter…" at bounding box center [249, 110] width 498 height 221
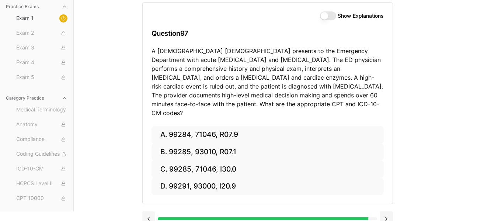
scroll to position [80, 0]
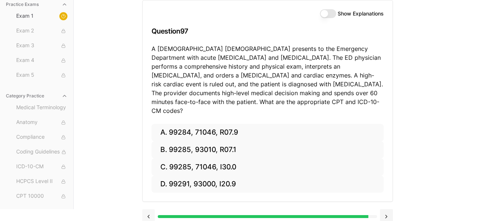
click at [148, 209] on button at bounding box center [148, 216] width 13 height 15
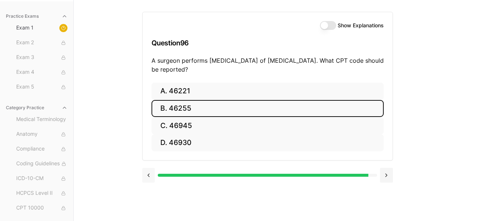
click at [146, 176] on button at bounding box center [148, 175] width 13 height 15
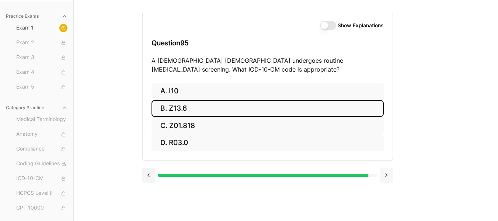
click at [385, 175] on button at bounding box center [386, 175] width 13 height 15
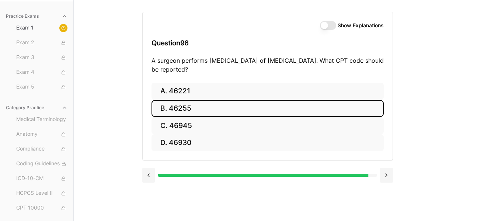
click at [453, 178] on div "Practice Exams Exam 1 Exam 2 Exam 3 Exam 4 Exam 5 Category Practice Medical Ter…" at bounding box center [249, 110] width 498 height 221
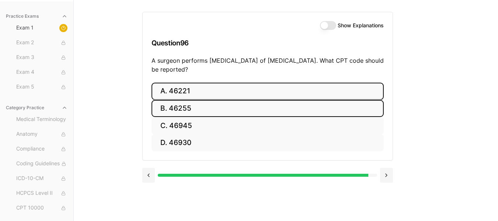
click at [266, 88] on button "A. 46221" at bounding box center [267, 91] width 232 height 17
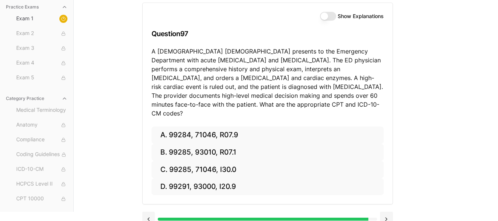
scroll to position [80, 0]
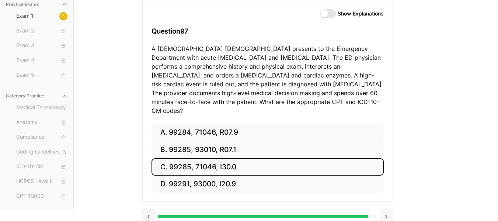
click at [247, 158] on button "C. 99285, 71046, I30.0" at bounding box center [267, 166] width 232 height 17
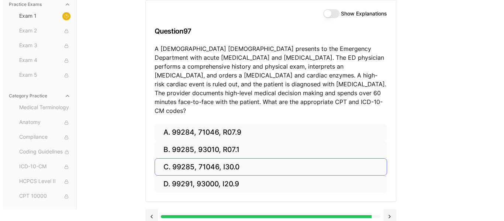
scroll to position [68, 0]
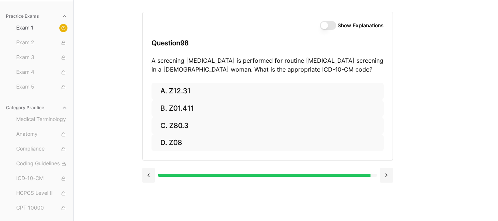
click at [475, 178] on div "Practice Exams Exam 1 Exam 2 Exam 3 Exam 4 Exam 5 Category Practice Medical Ter…" at bounding box center [249, 110] width 498 height 221
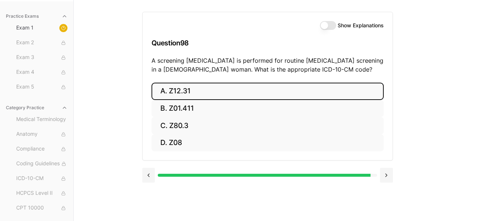
click at [199, 88] on button "A. Z12.31" at bounding box center [267, 91] width 232 height 17
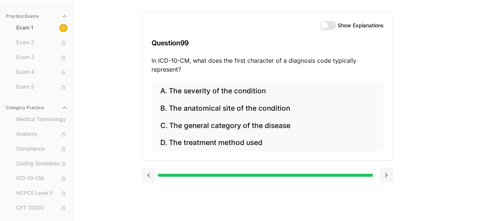
drag, startPoint x: 491, startPoint y: 153, endPoint x: 481, endPoint y: 150, distance: 10.8
click at [486, 151] on div "Practice Exams Exam 1 Exam 2 Exam 3 Exam 4 Exam 5 Category Practice Medical Ter…" at bounding box center [249, 110] width 498 height 221
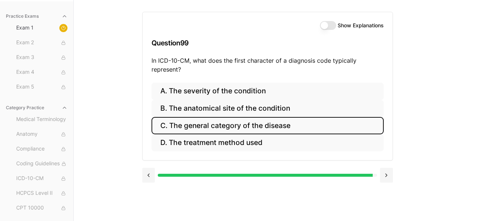
click at [309, 127] on button "C. The general category of the disease" at bounding box center [267, 125] width 232 height 17
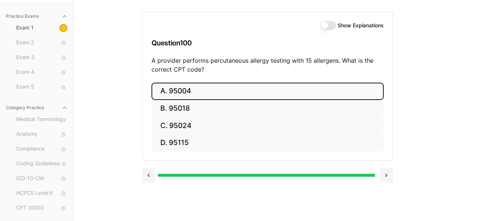
click at [191, 90] on button "A. 95004" at bounding box center [267, 91] width 232 height 17
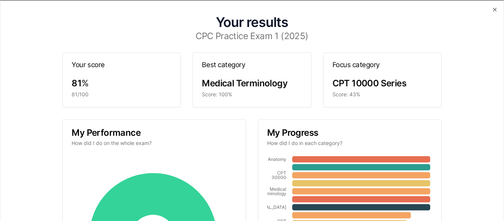
click at [439, 172] on div "Your results CPC Practice Exam 1 (2025) Your score 81 % 81/100 Best category Me…" at bounding box center [251, 184] width 485 height 351
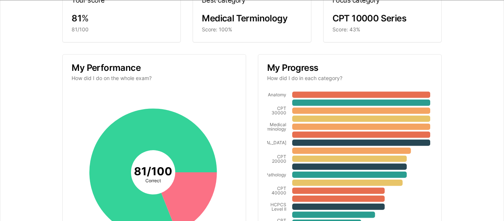
scroll to position [74, 0]
